Goal: Transaction & Acquisition: Purchase product/service

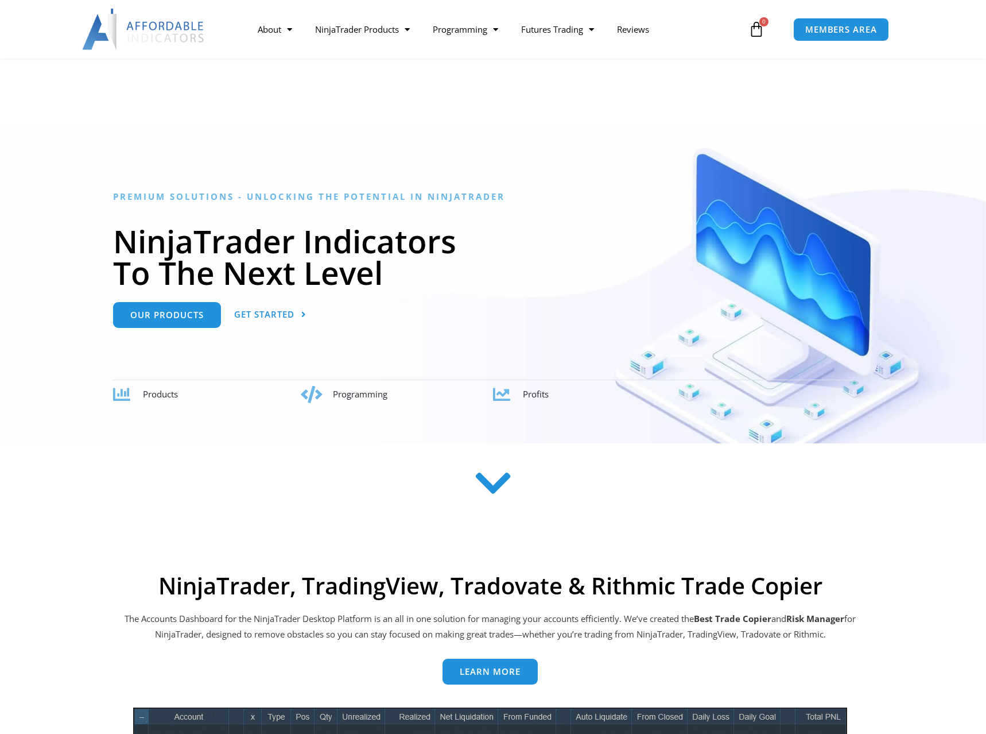
scroll to position [234, 0]
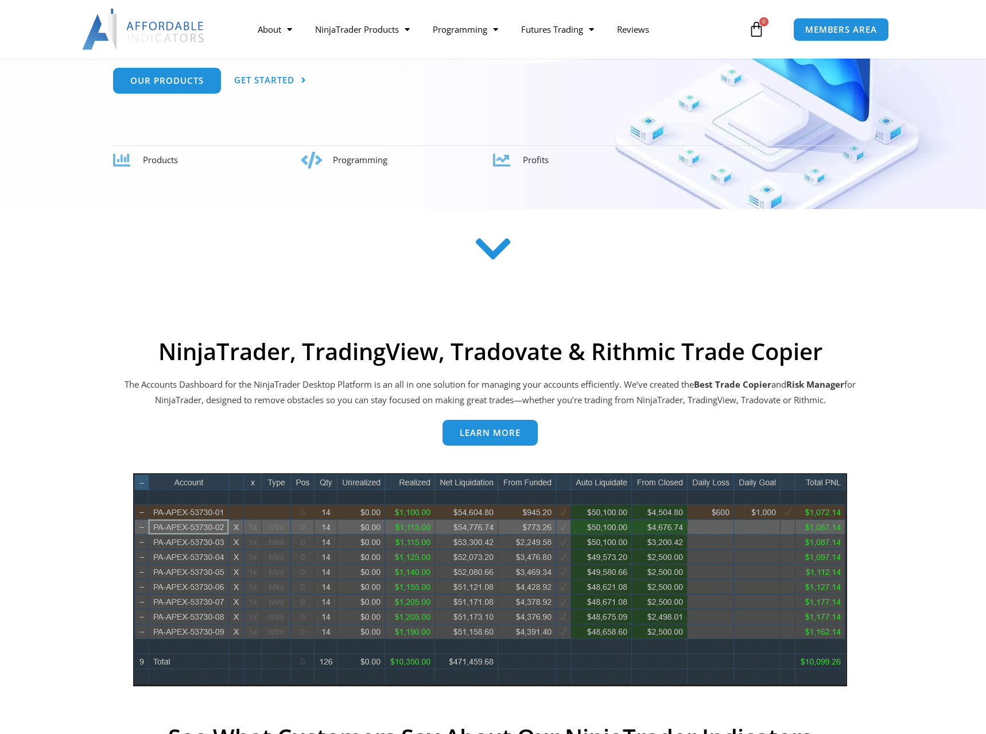
click at [474, 437] on span "Learn more" at bounding box center [490, 432] width 61 height 9
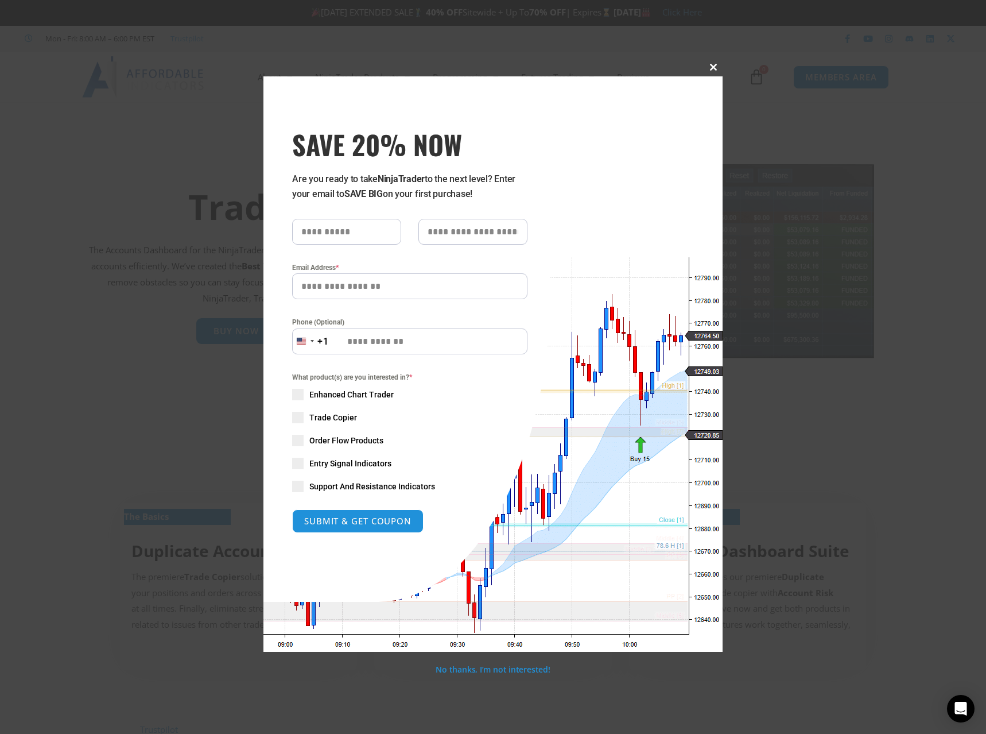
click at [714, 72] on button "Close this module" at bounding box center [714, 67] width 18 height 18
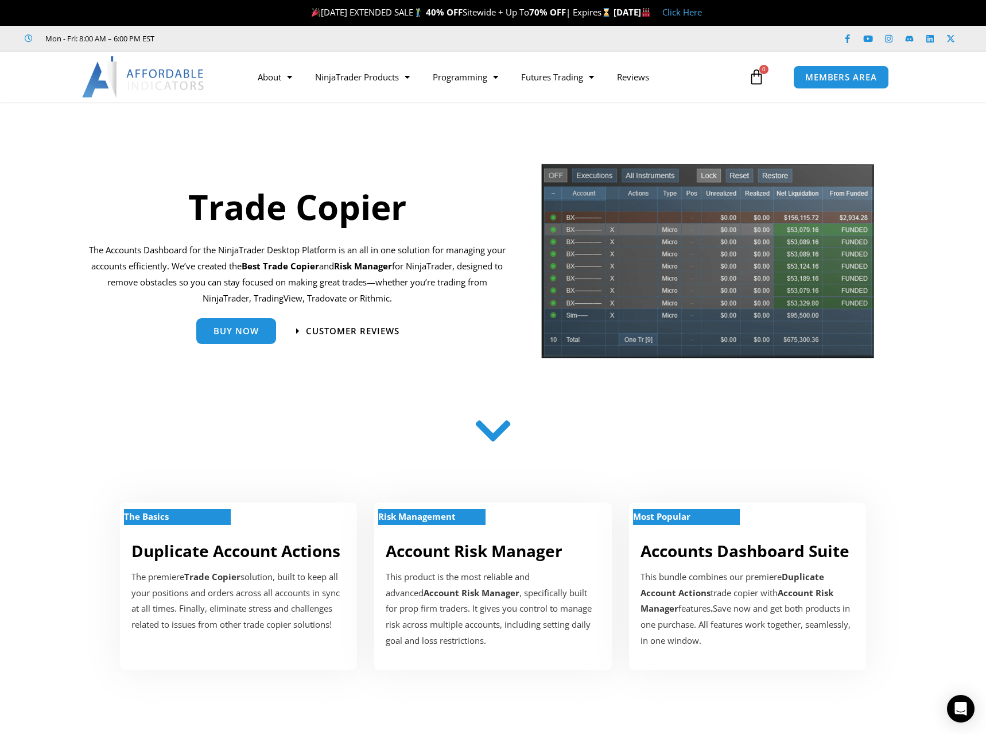
click at [835, 299] on img at bounding box center [707, 264] width 335 height 205
click at [261, 345] on div "Buy Now" at bounding box center [218, 330] width 129 height 37
click at [233, 333] on link "Buy Now" at bounding box center [236, 327] width 80 height 26
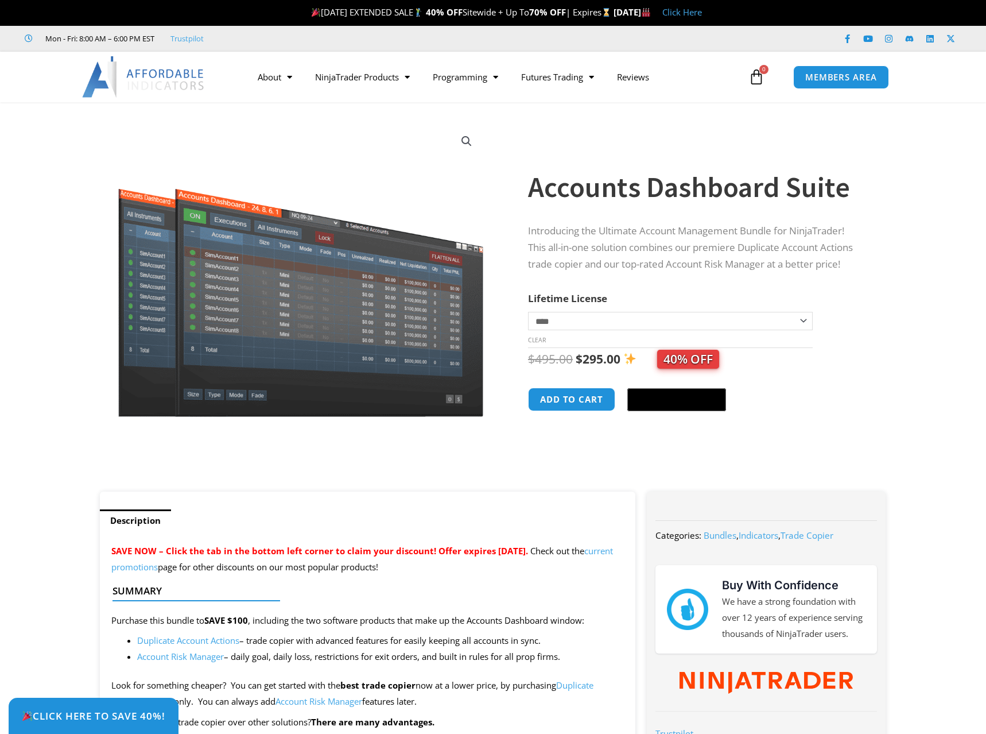
click at [648, 326] on select "**********" at bounding box center [670, 321] width 285 height 18
click at [684, 363] on span "40% OFF" at bounding box center [688, 359] width 62 height 19
click at [748, 416] on div "Accounts Dashboard Suite quantity Add to cart @import url(//fonts.googleapis.co…" at bounding box center [695, 404] width 335 height 32
